Goal: Find contact information: Find contact information

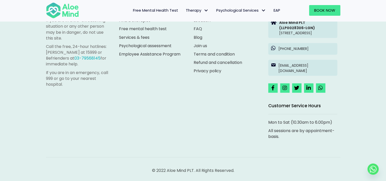
scroll to position [1453, 0]
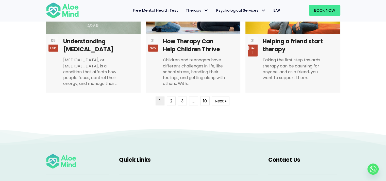
scroll to position [1381, 0]
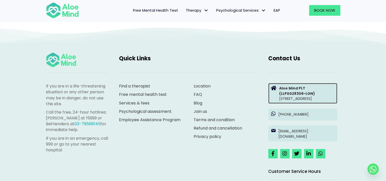
drag, startPoint x: 281, startPoint y: 92, endPoint x: 274, endPoint y: 91, distance: 6.9
click at [273, 91] on div at bounding box center [274, 89] width 6 height 7
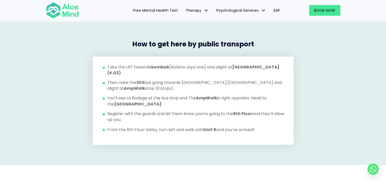
scroll to position [507, 0]
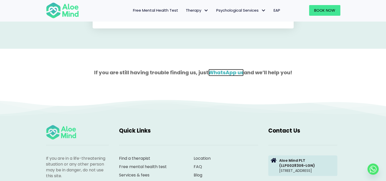
click at [234, 73] on link "WhatsApp us" at bounding box center [225, 72] width 35 height 7
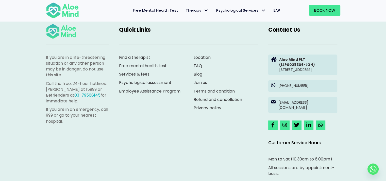
scroll to position [609, 0]
click at [273, 127] on icon at bounding box center [272, 124] width 3 height 5
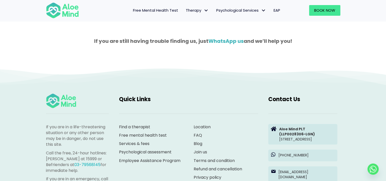
scroll to position [558, 0]
